Goal: Task Accomplishment & Management: Complete application form

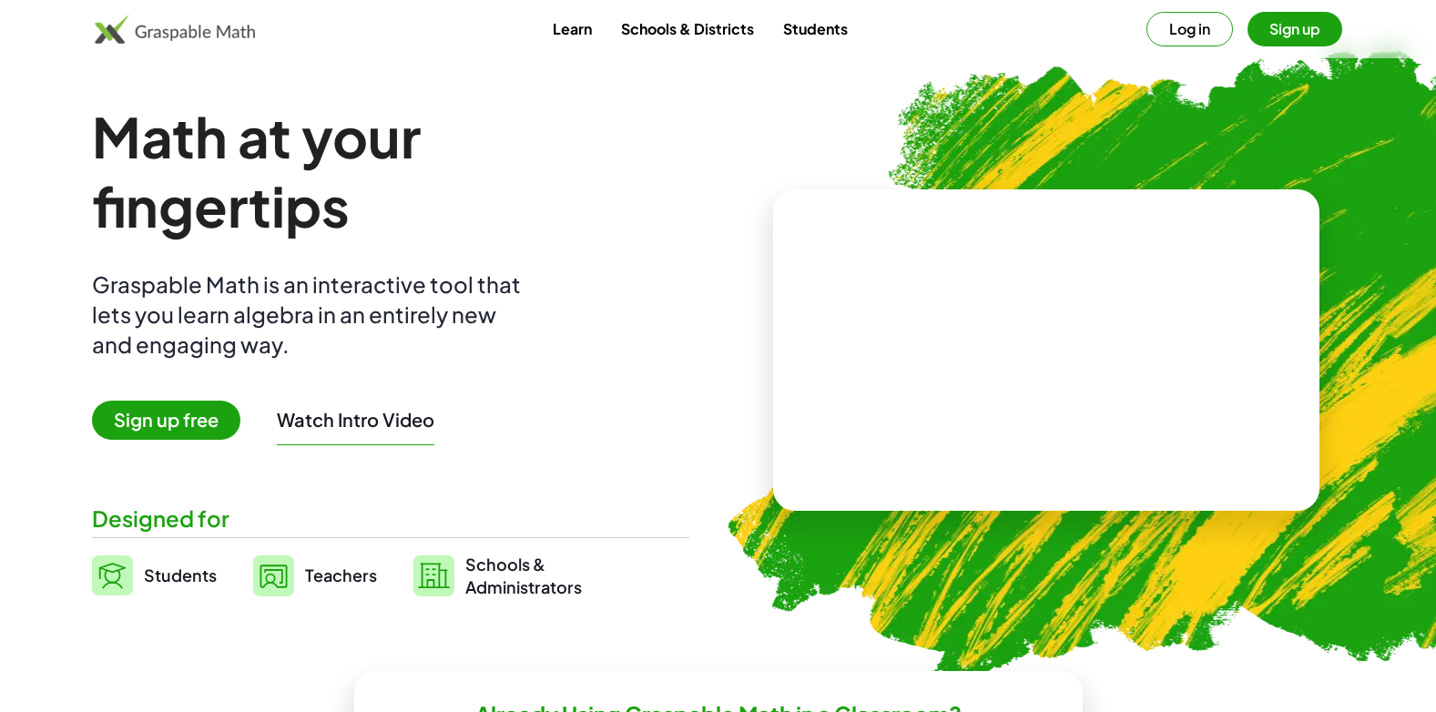
click at [191, 583] on span "Students" at bounding box center [180, 575] width 73 height 21
click at [127, 581] on img at bounding box center [112, 576] width 41 height 40
click at [117, 578] on img at bounding box center [112, 576] width 41 height 40
click at [116, 578] on img at bounding box center [112, 576] width 41 height 40
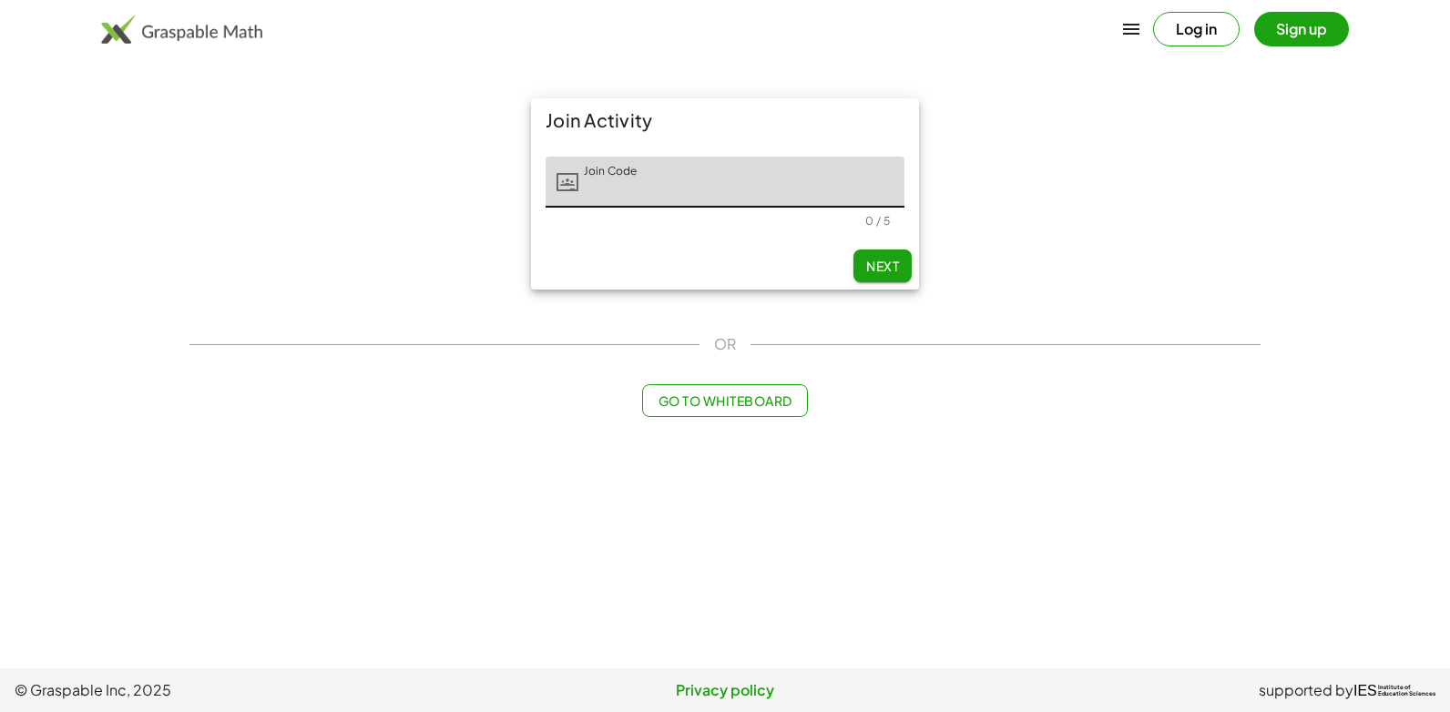
click at [884, 272] on span "Next" at bounding box center [882, 266] width 33 height 16
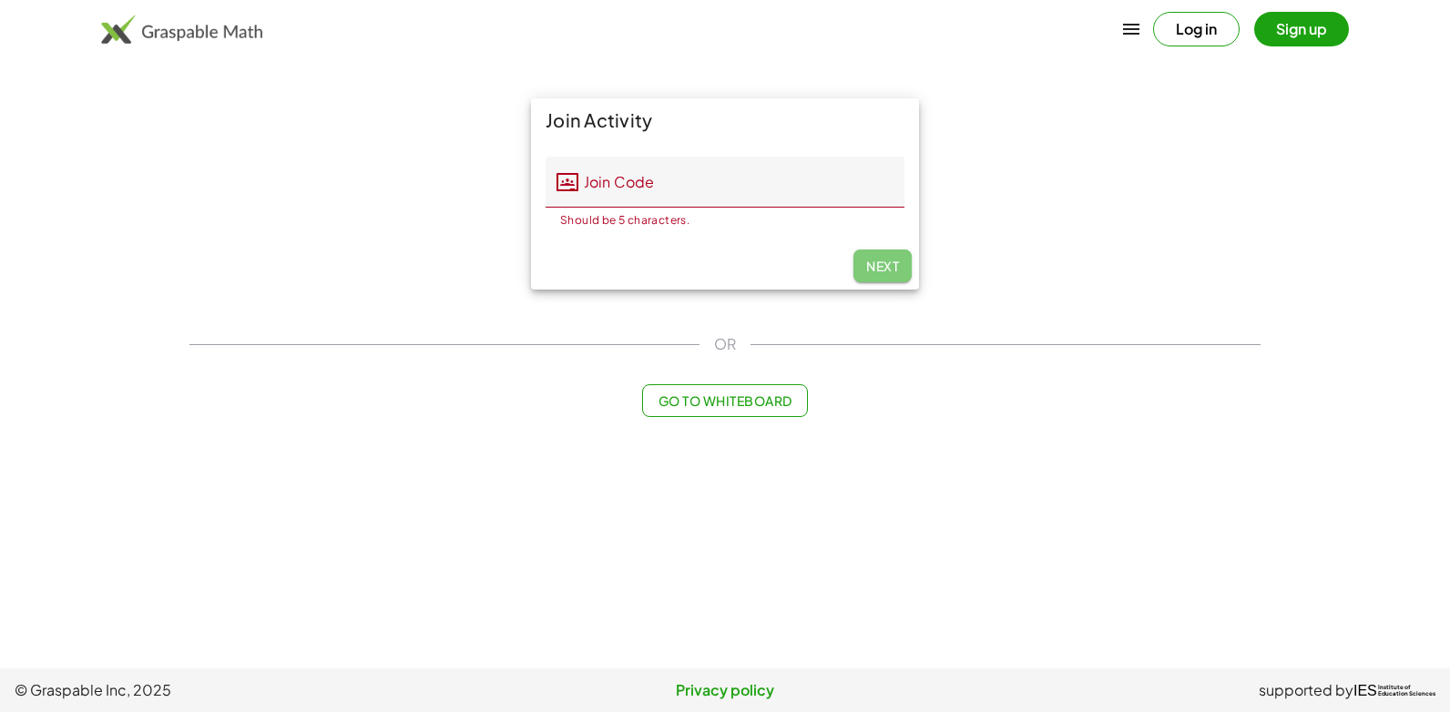
click at [887, 261] on span "Next" at bounding box center [882, 266] width 33 height 16
click at [769, 217] on div "Should be 5 characters." at bounding box center [725, 220] width 330 height 11
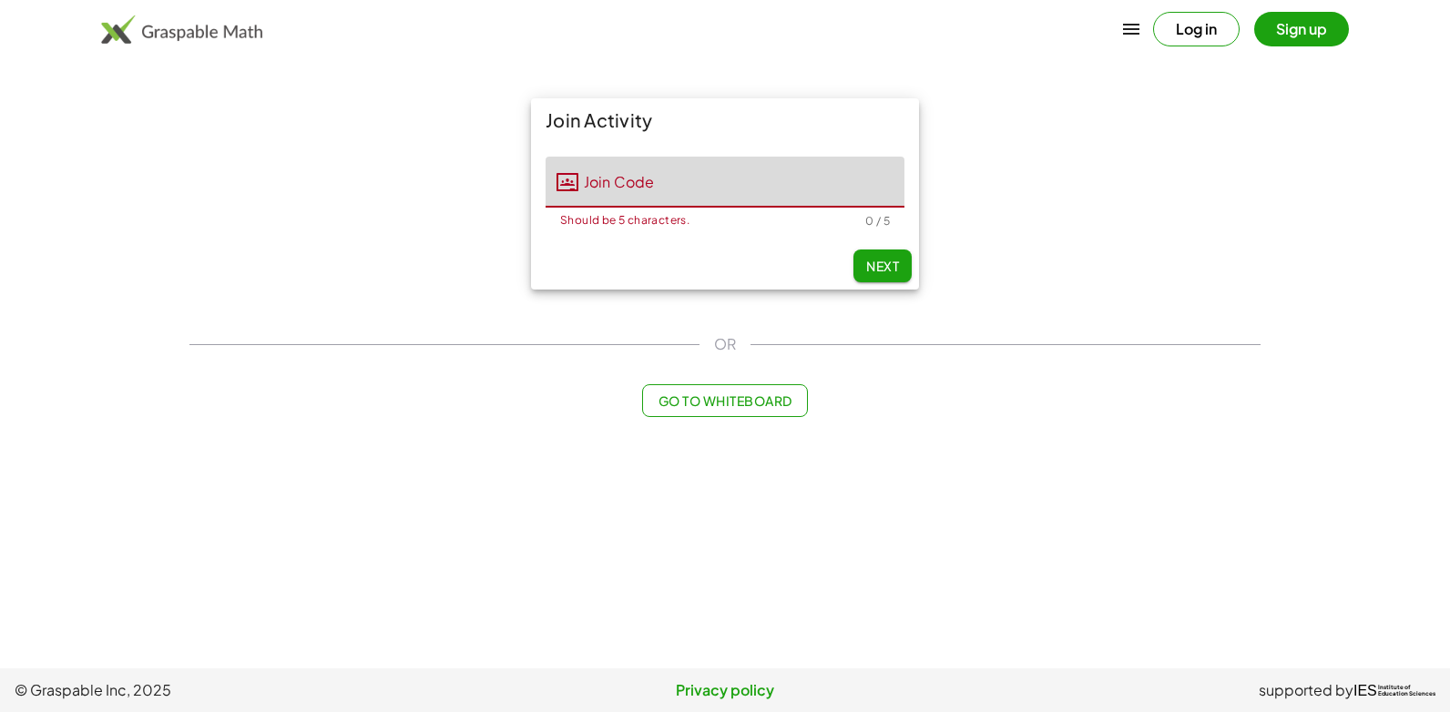
click at [590, 190] on input "Join Code" at bounding box center [741, 182] width 326 height 51
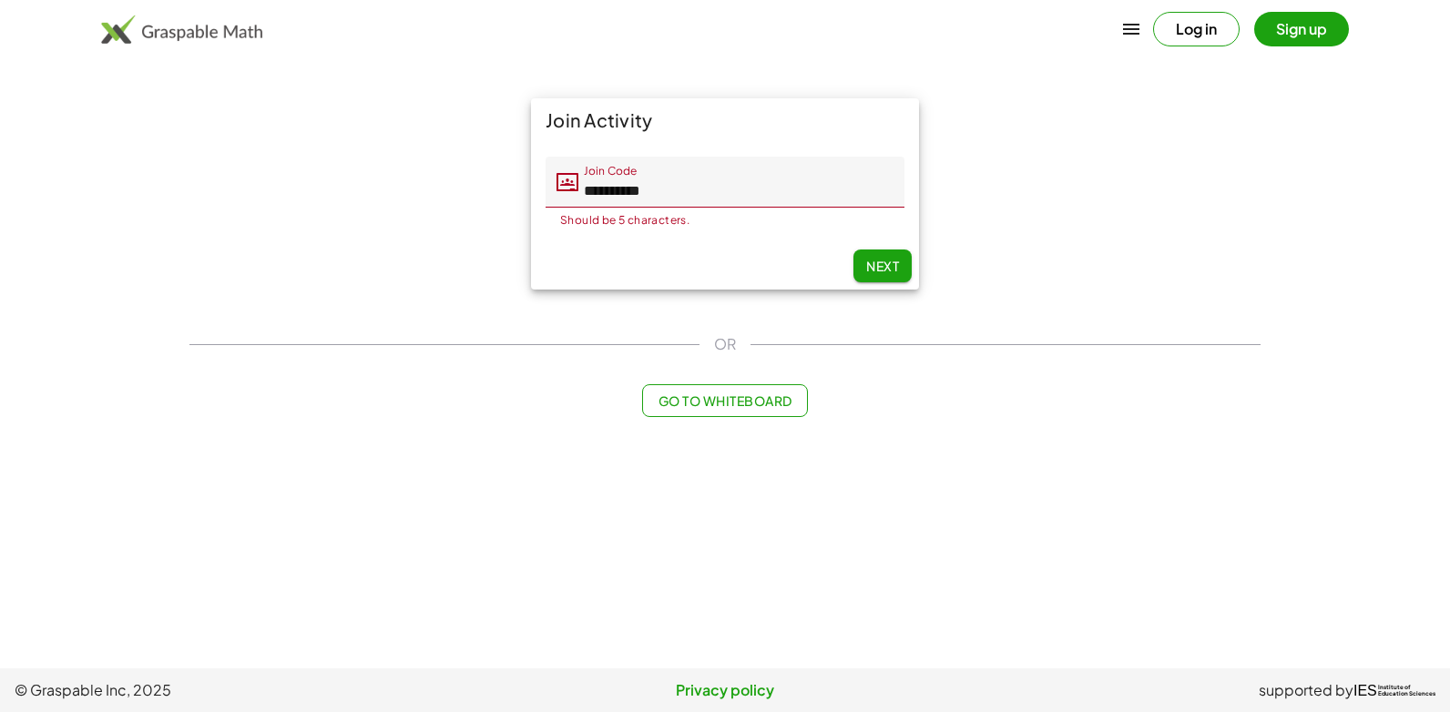
click at [571, 216] on div "Should be 5 characters." at bounding box center [710, 220] width 301 height 11
click at [891, 263] on span "Next" at bounding box center [882, 266] width 33 height 16
type input "**********"
click at [873, 271] on span "Next" at bounding box center [882, 266] width 33 height 16
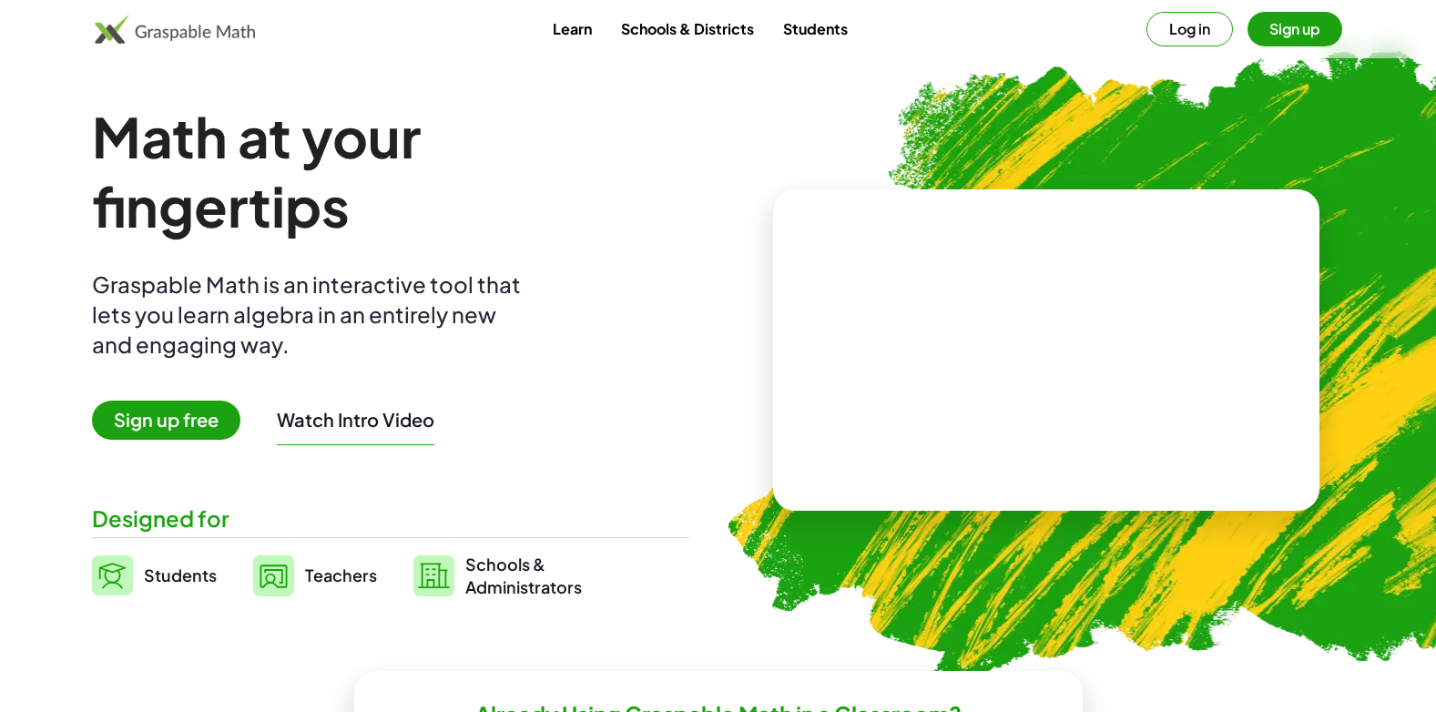
click at [177, 561] on link "Students" at bounding box center [154, 576] width 125 height 46
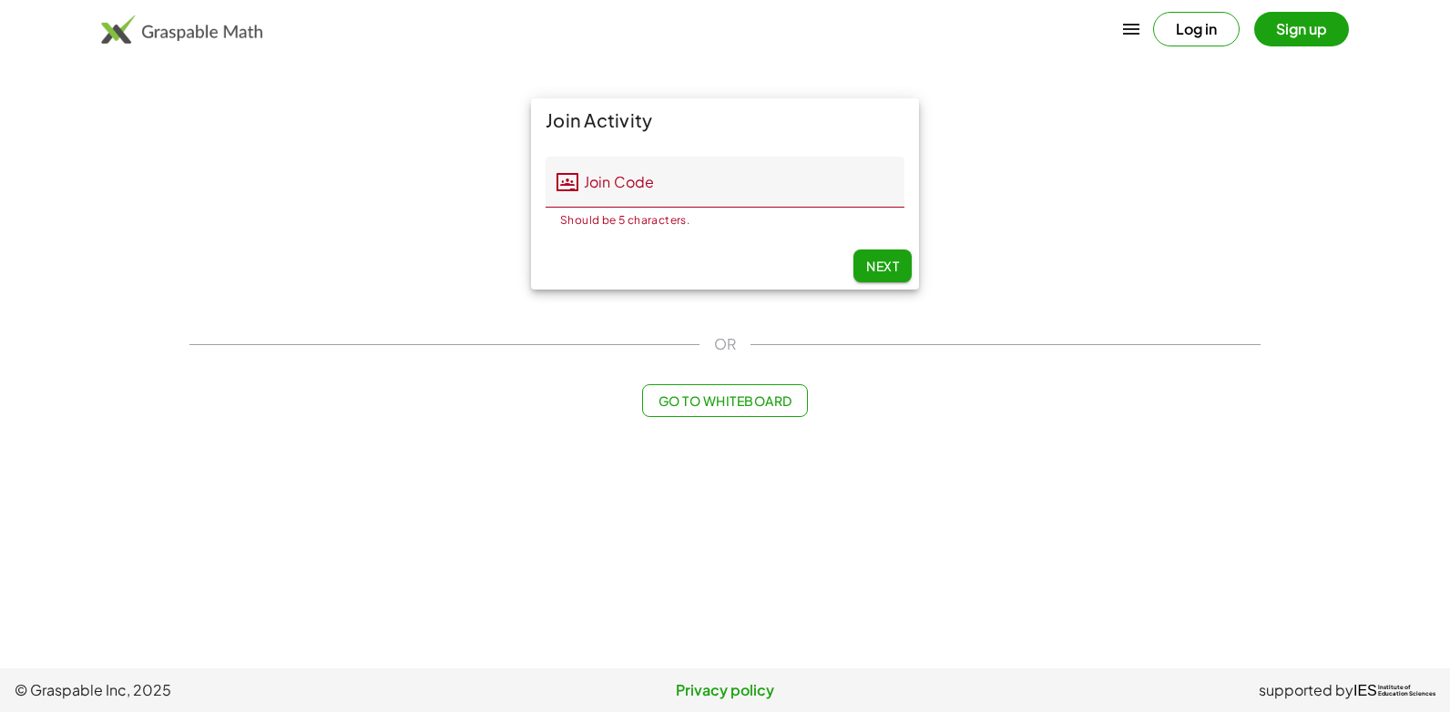
drag, startPoint x: 145, startPoint y: 577, endPoint x: 124, endPoint y: 577, distance: 20.9
click at [124, 577] on main "Join Activity Join Code Join Code Should be 5 characters. 0 / 5 Next OR Go to W…" at bounding box center [725, 334] width 1450 height 669
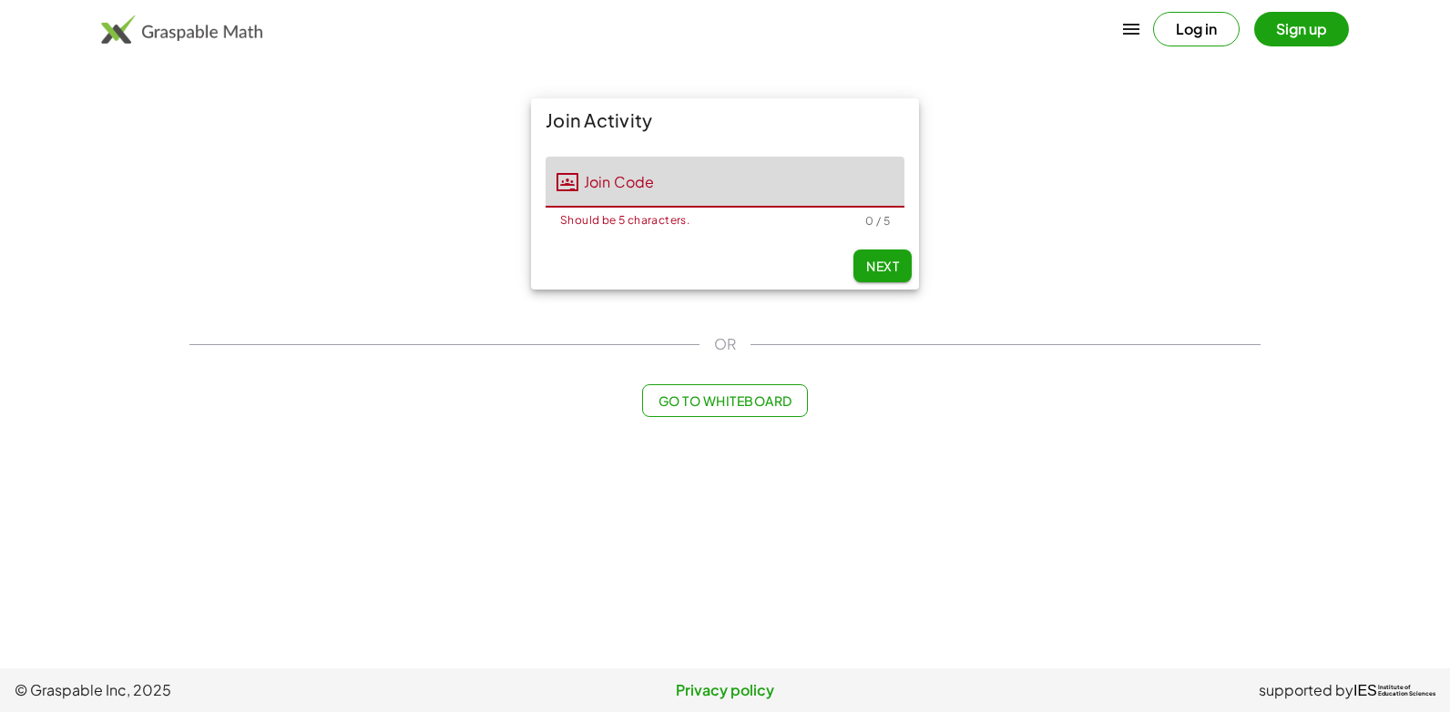
click at [619, 193] on input "Join Code" at bounding box center [741, 182] width 326 height 51
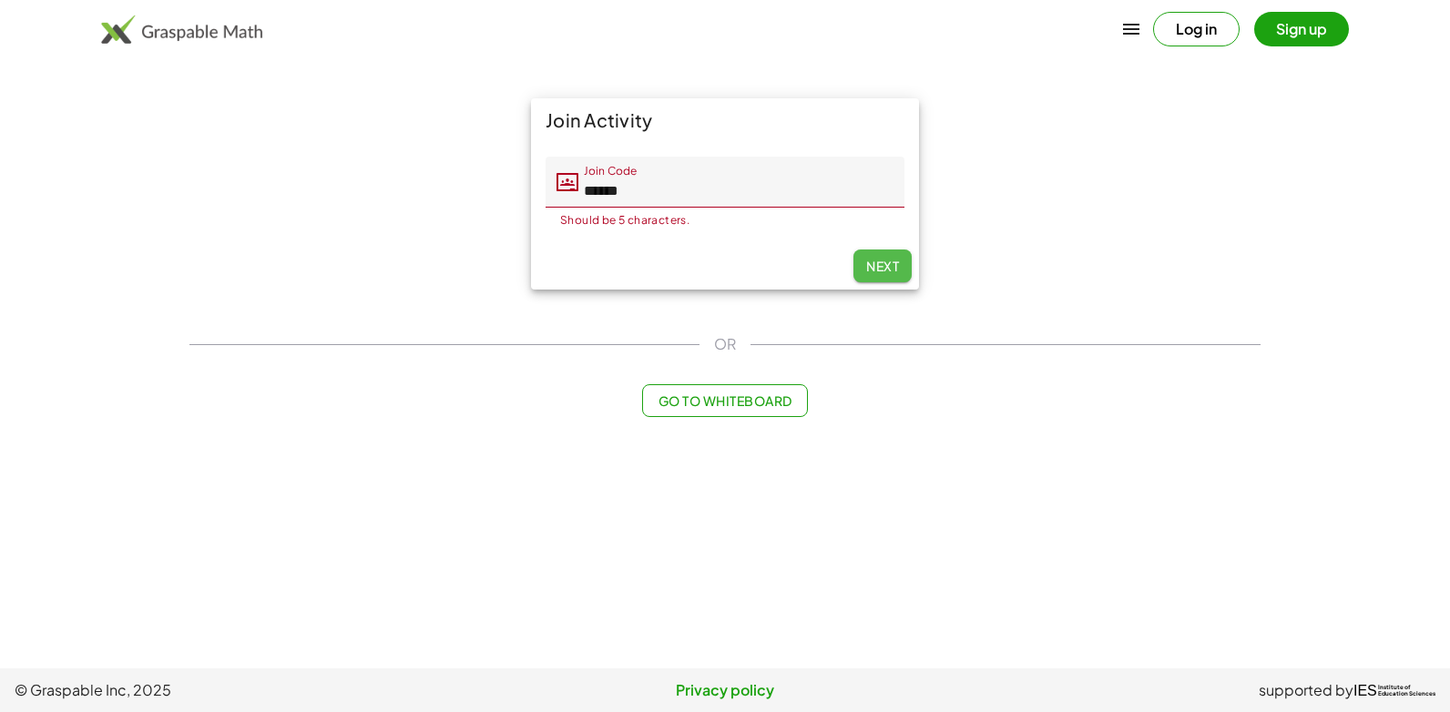
click at [900, 261] on button "Next" at bounding box center [882, 266] width 58 height 33
type input "******"
click at [892, 263] on span "Next" at bounding box center [882, 266] width 33 height 16
click at [890, 264] on span "Next" at bounding box center [882, 266] width 33 height 16
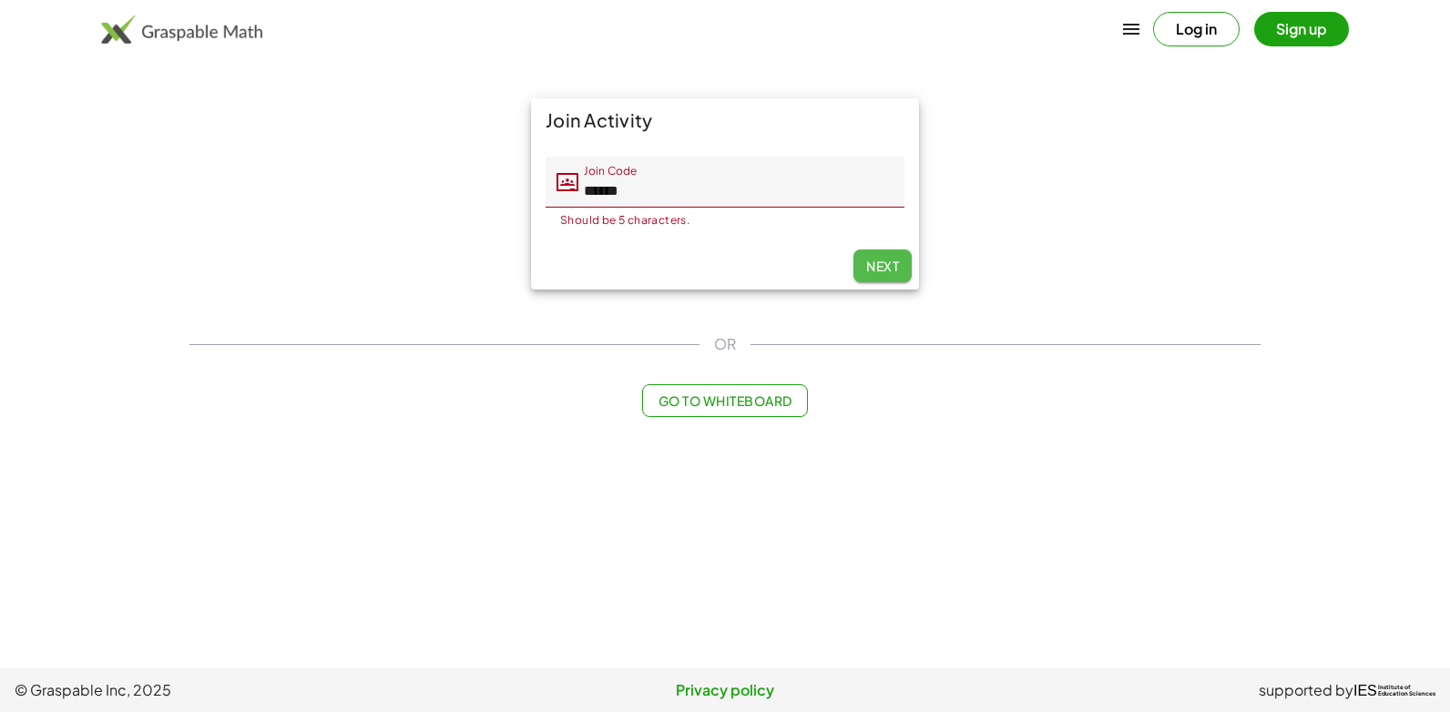
click at [888, 269] on span "Next" at bounding box center [882, 266] width 33 height 16
drag, startPoint x: 750, startPoint y: 310, endPoint x: 730, endPoint y: 379, distance: 71.8
click at [730, 379] on div "Join Activity Join Code Join Code ****** Should be 5 characters. 6 / 5 Next OR …" at bounding box center [725, 257] width 1093 height 341
click at [743, 379] on div "Join Activity Join Code Join Code ****** Should be 5 characters. 6 / 5 Next OR …" at bounding box center [725, 257] width 1093 height 341
click at [1186, 24] on button "Log in" at bounding box center [1196, 29] width 87 height 35
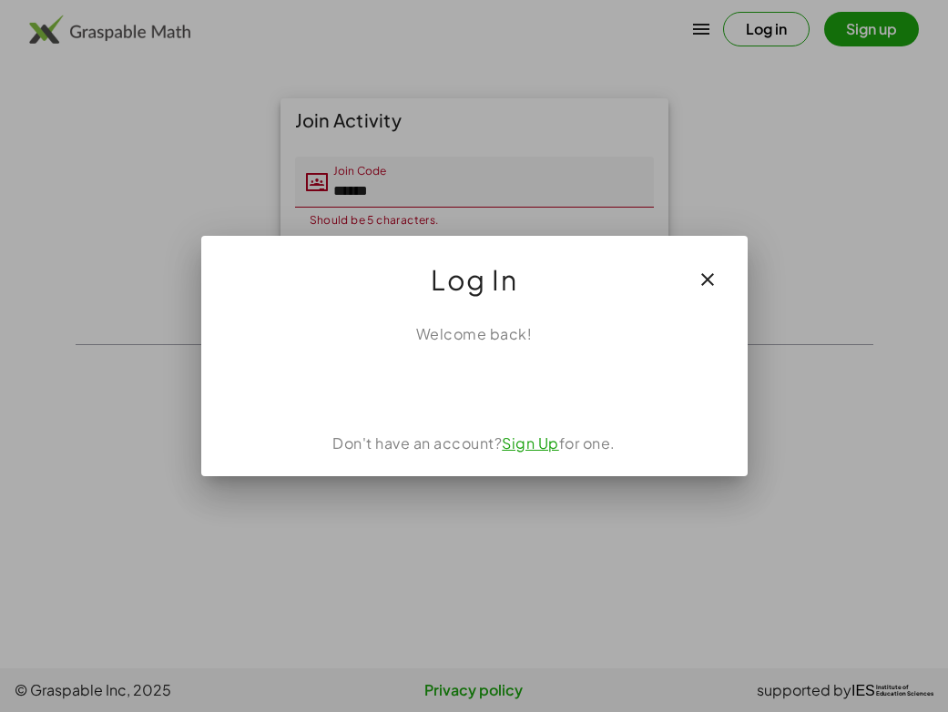
click at [728, 292] on button "button" at bounding box center [708, 280] width 44 height 44
click at [720, 278] on button "button" at bounding box center [708, 280] width 44 height 44
click at [706, 273] on button "button" at bounding box center [708, 280] width 44 height 44
click at [706, 273] on icon "button" at bounding box center [708, 280] width 22 height 22
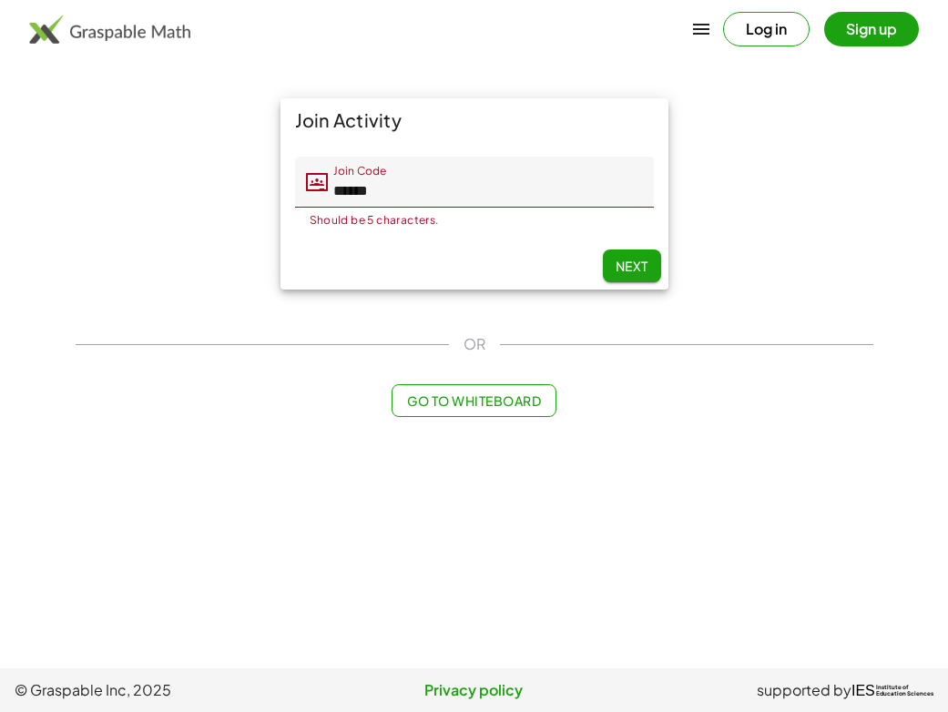
click at [774, 32] on button "Log in" at bounding box center [766, 29] width 87 height 35
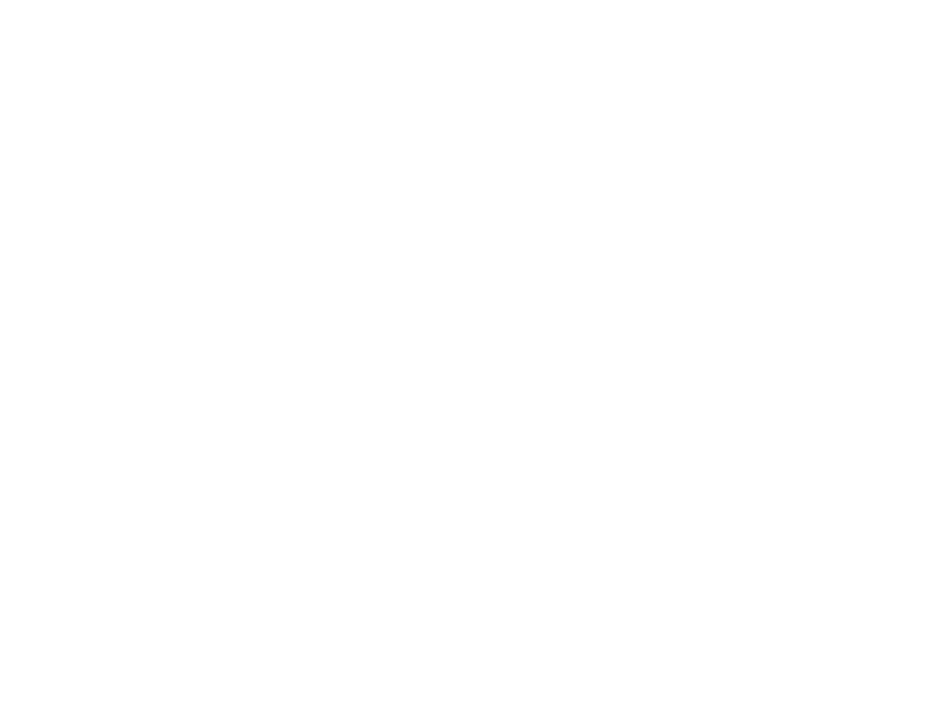
click at [947, 12] on html at bounding box center [474, 356] width 948 height 712
